Goal: Transaction & Acquisition: Download file/media

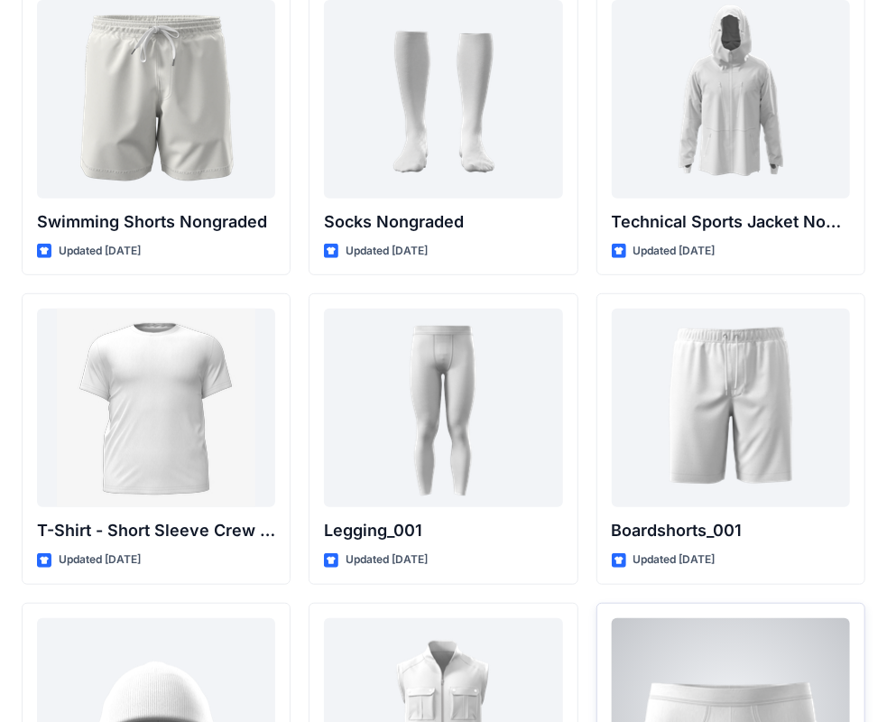
scroll to position [3158, 0]
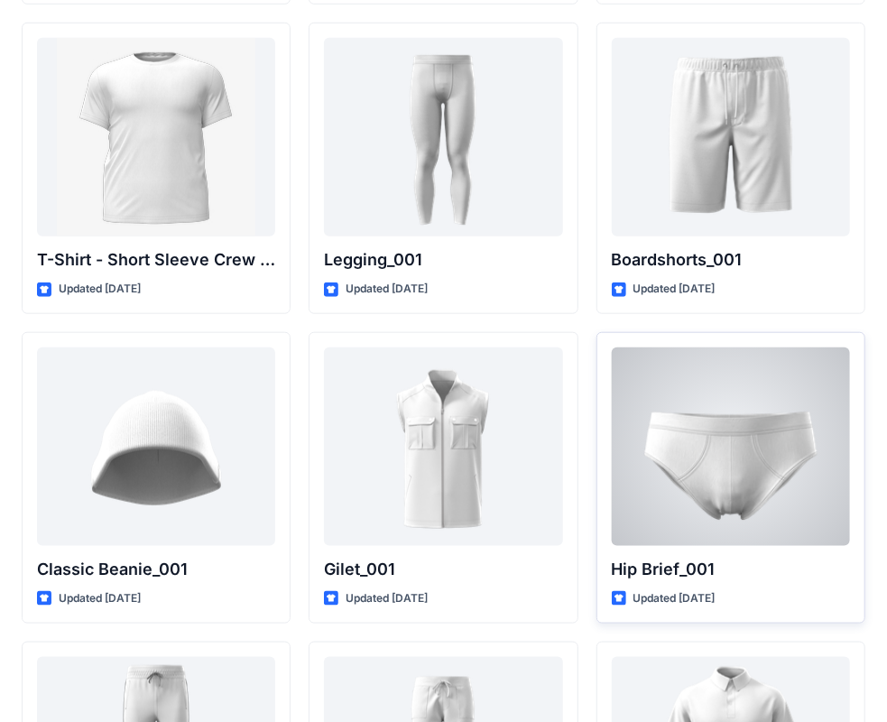
click at [668, 497] on div at bounding box center [731, 446] width 238 height 199
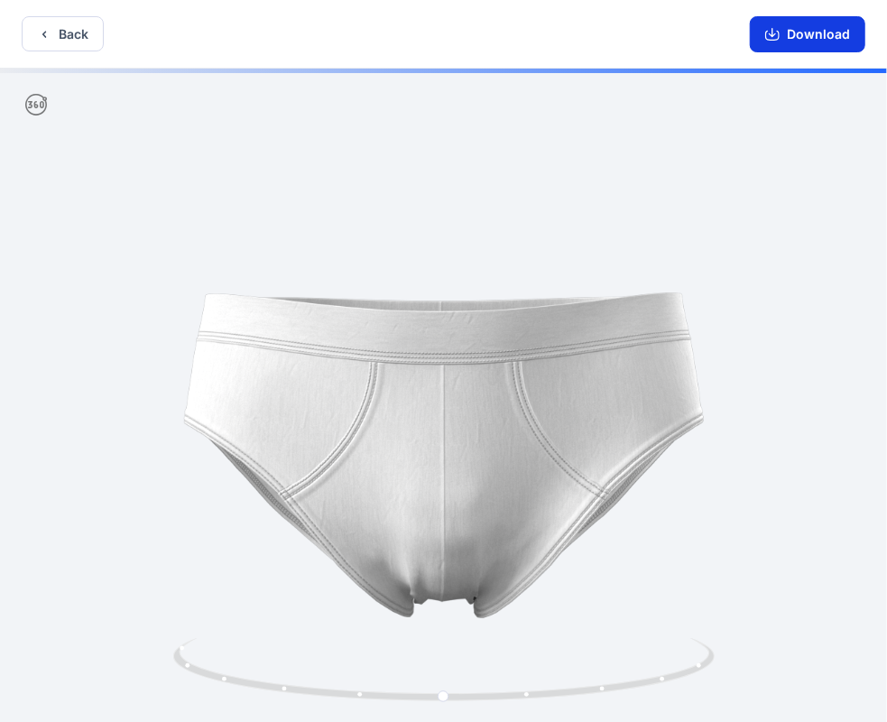
click at [798, 36] on button "Download" at bounding box center [808, 34] width 116 height 36
click at [780, 33] on icon "button" at bounding box center [772, 34] width 14 height 14
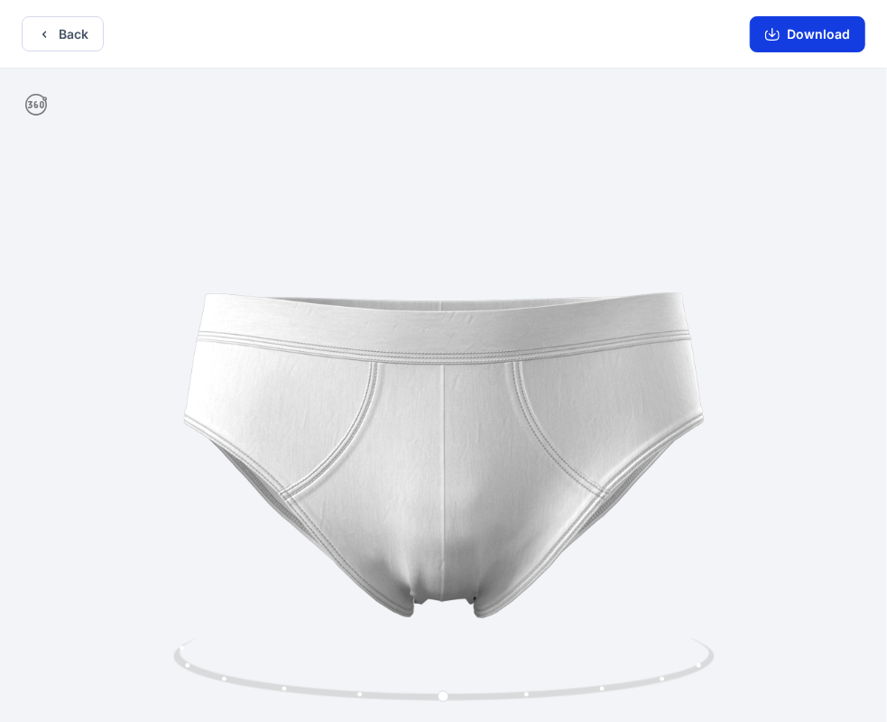
click at [780, 33] on icon "button" at bounding box center [772, 34] width 14 height 14
click at [61, 38] on button "Back" at bounding box center [63, 33] width 82 height 35
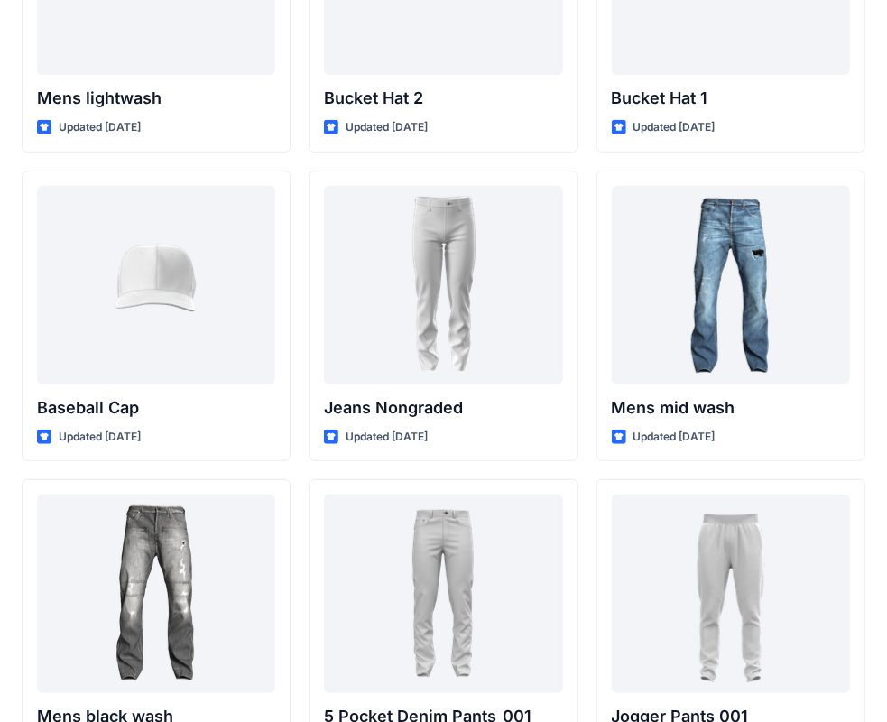
scroll to position [271, 0]
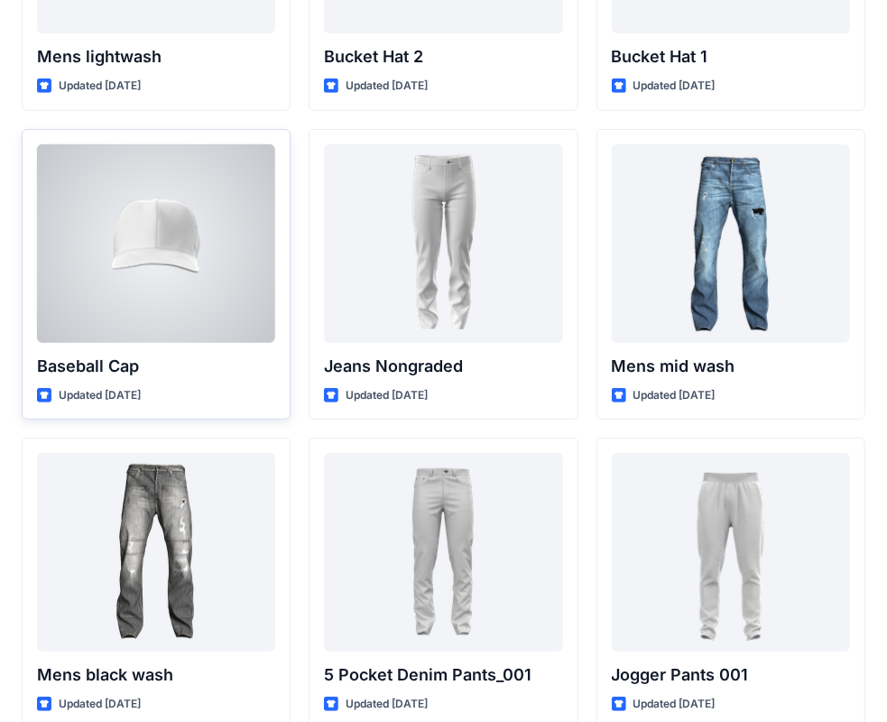
click at [229, 226] on div at bounding box center [156, 243] width 238 height 199
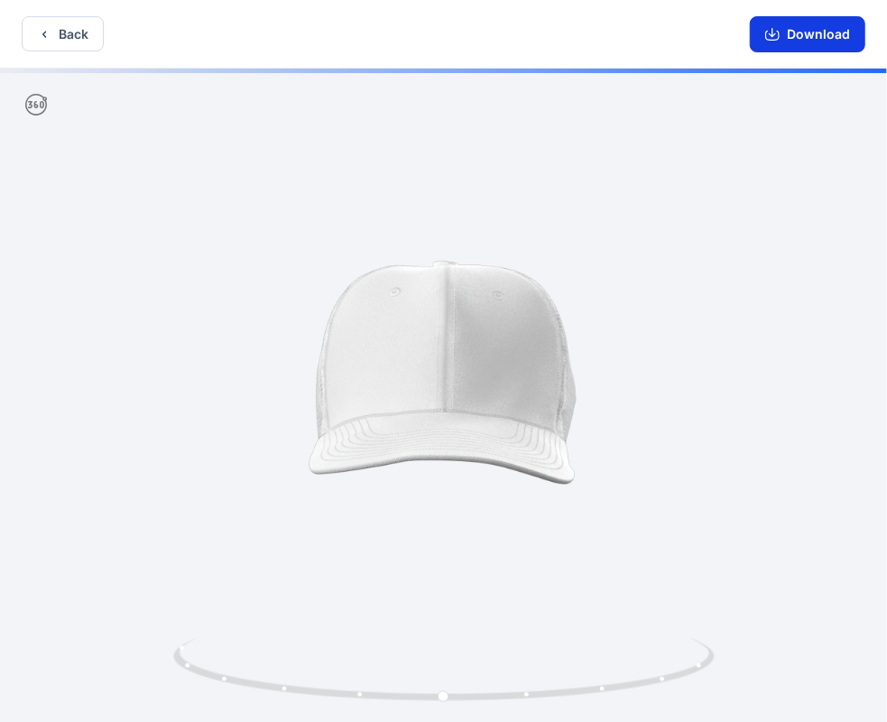
click at [778, 32] on icon "button" at bounding box center [772, 34] width 14 height 14
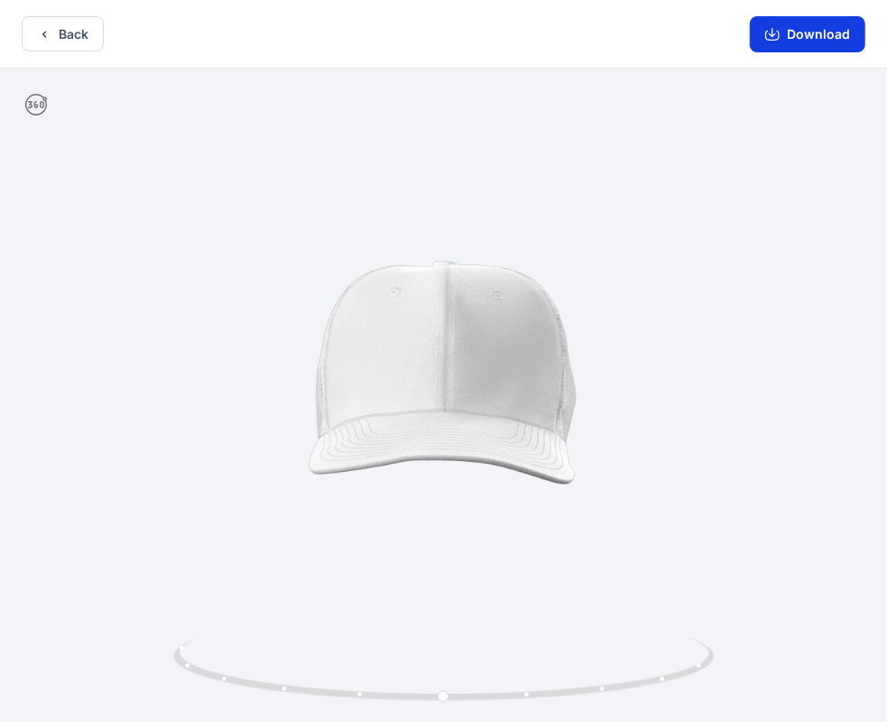
click at [772, 35] on icon "button" at bounding box center [772, 34] width 14 height 14
click at [803, 37] on button "Download" at bounding box center [808, 34] width 116 height 36
click at [774, 34] on icon "button" at bounding box center [772, 32] width 7 height 9
click at [603, 424] on div at bounding box center [443, 397] width 887 height 657
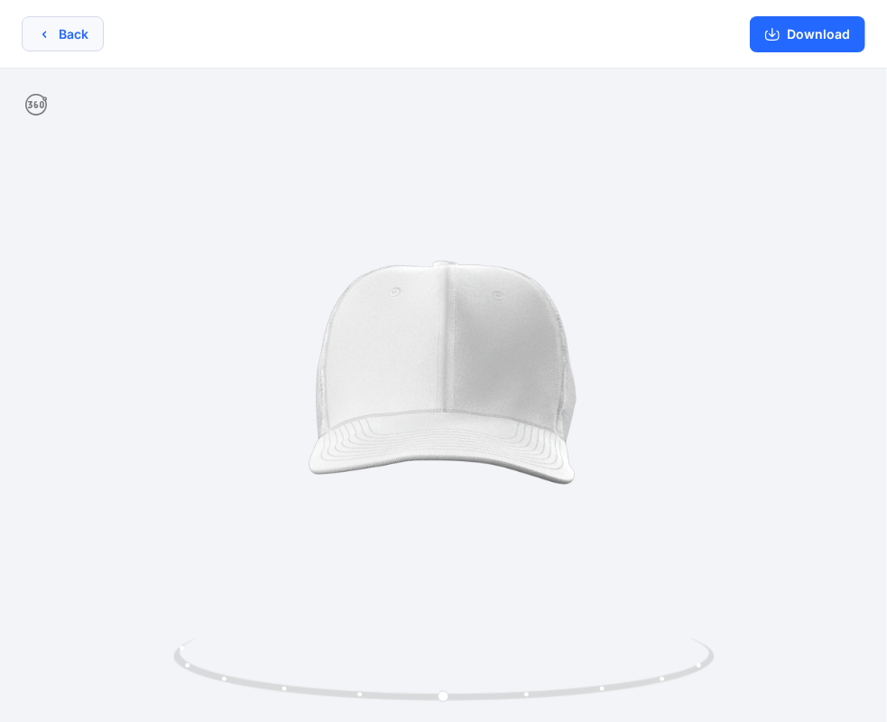
click at [87, 38] on button "Back" at bounding box center [63, 33] width 82 height 35
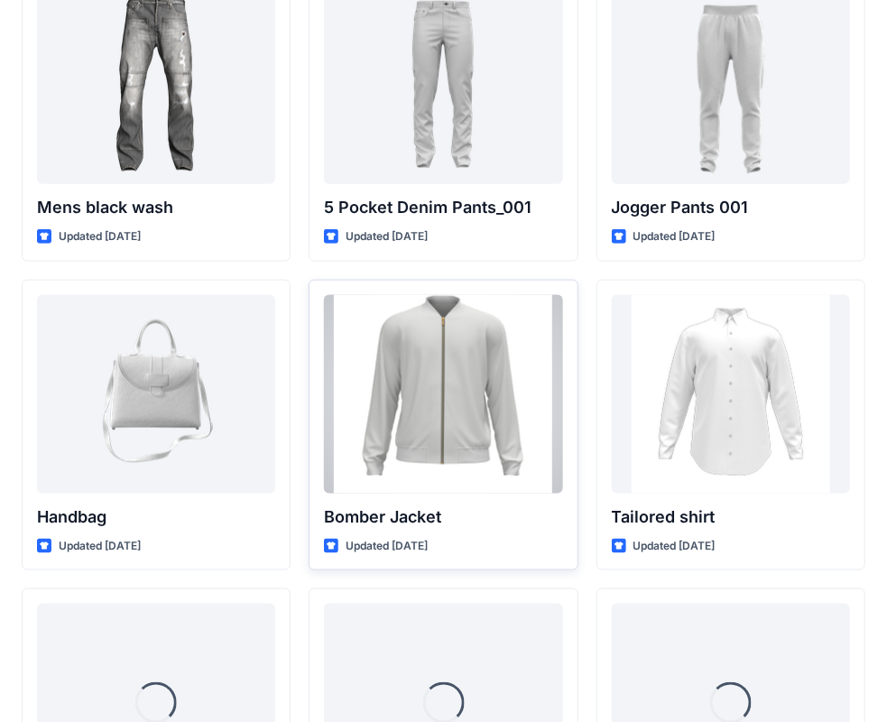
scroll to position [761, 0]
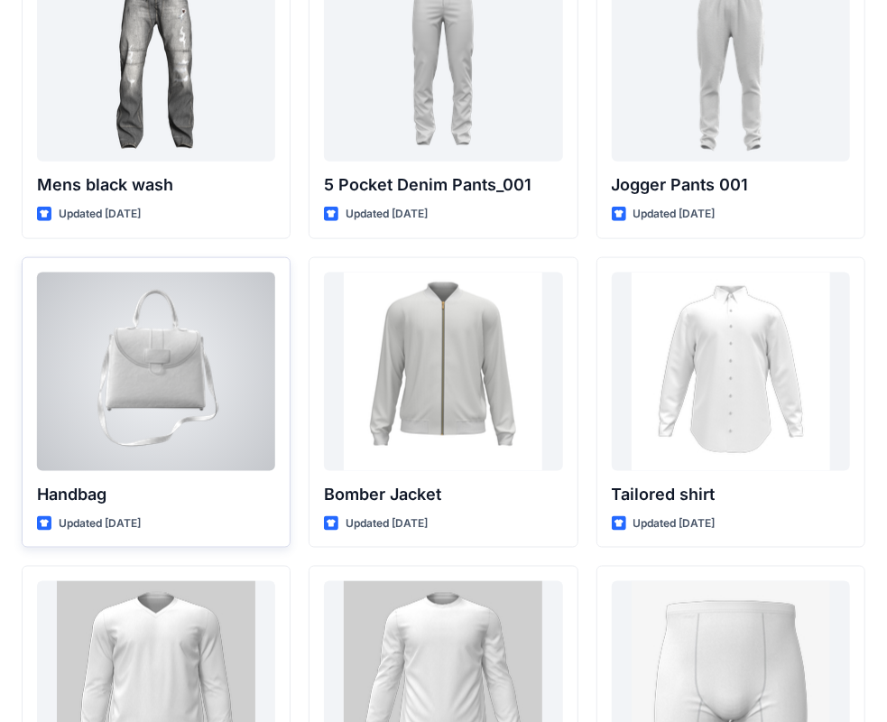
click at [263, 435] on div at bounding box center [156, 372] width 238 height 199
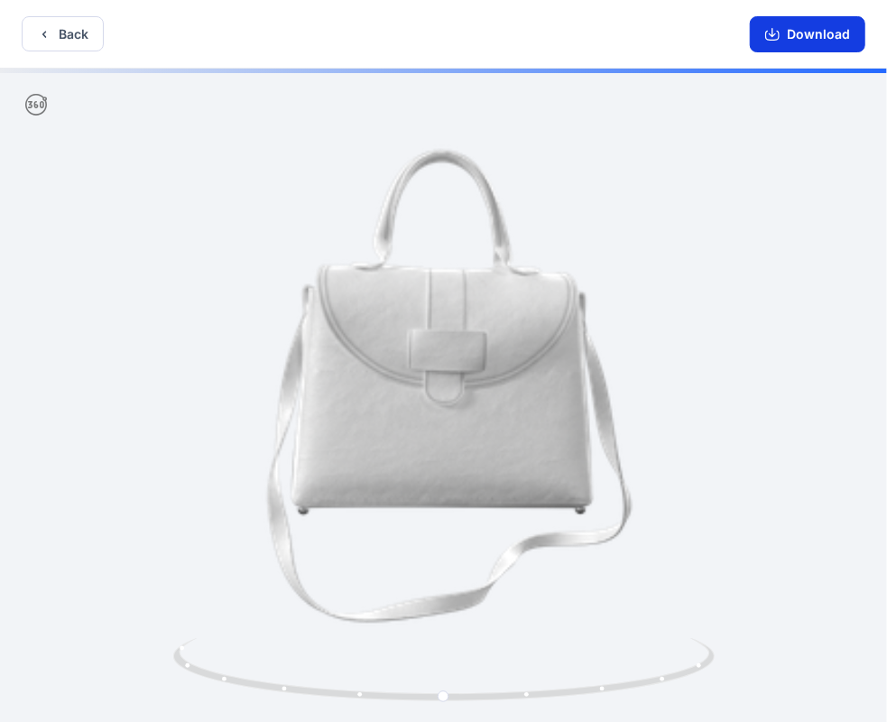
click at [796, 27] on button "Download" at bounding box center [808, 34] width 116 height 36
click at [784, 32] on button "Download" at bounding box center [808, 34] width 116 height 36
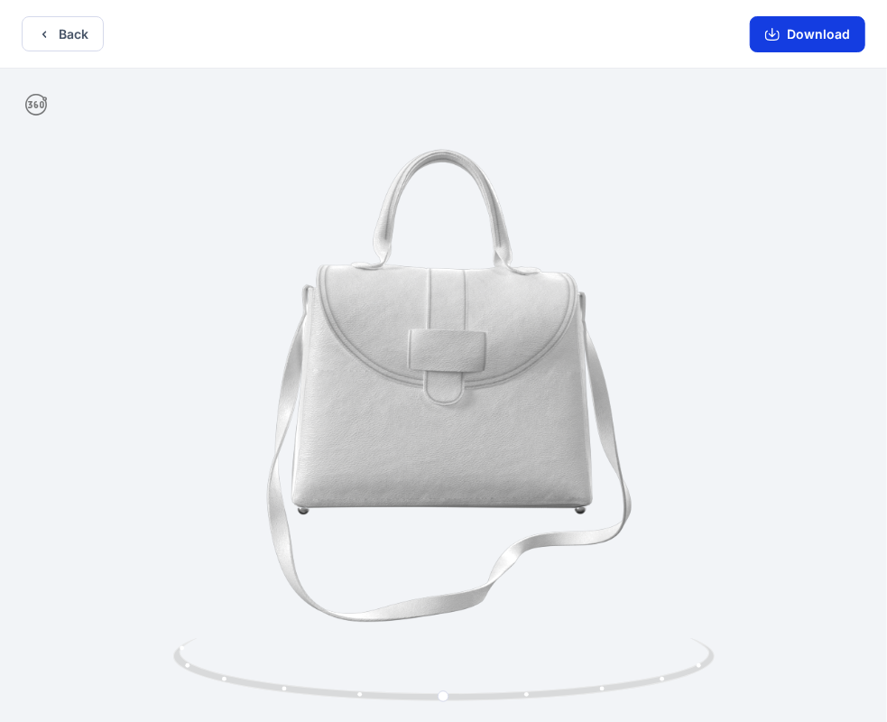
click at [780, 37] on icon "button" at bounding box center [772, 34] width 14 height 14
click at [776, 31] on icon "button" at bounding box center [772, 34] width 14 height 14
